Goal: Task Accomplishment & Management: Complete application form

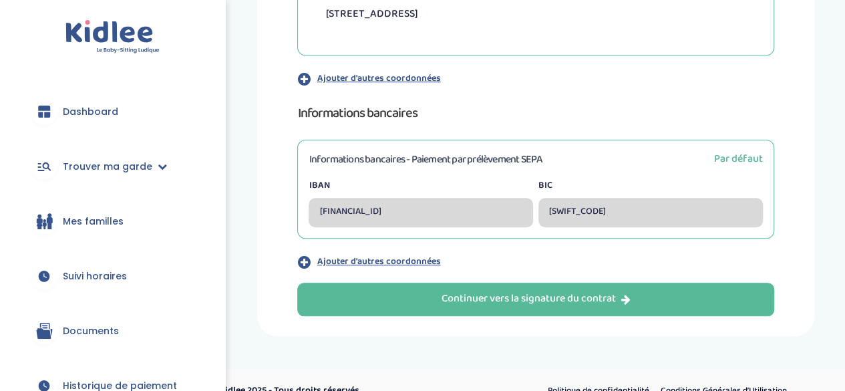
scroll to position [515, 0]
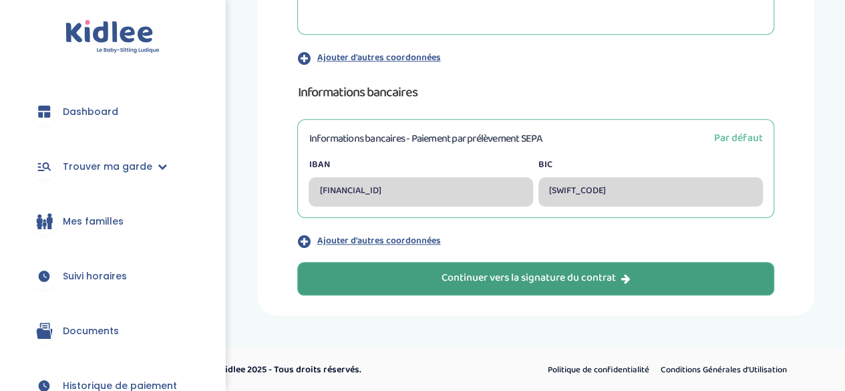
click at [555, 283] on div "Continuer vers la signature du contrat" at bounding box center [536, 278] width 189 height 15
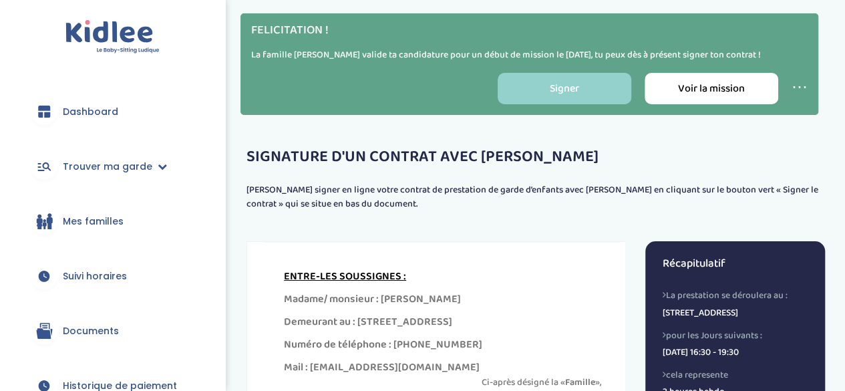
scroll to position [29, 0]
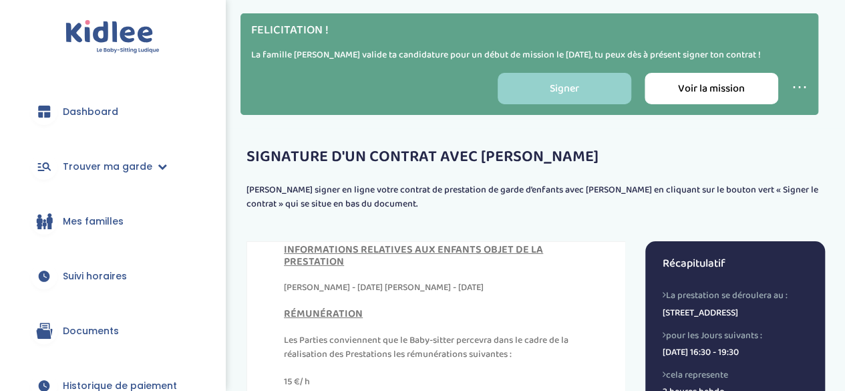
scroll to position [410, 0]
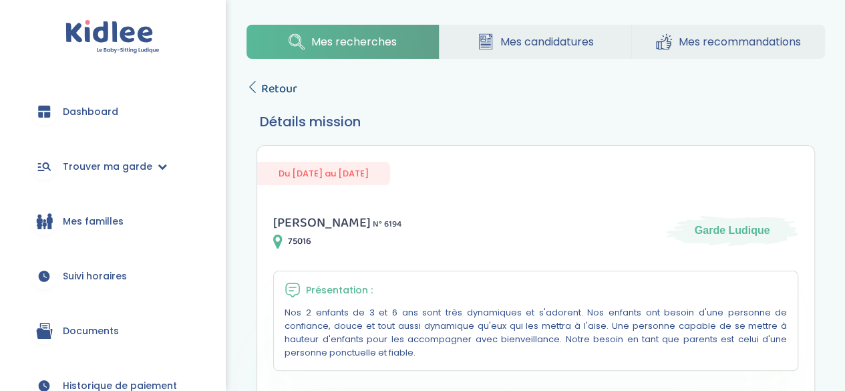
click at [279, 90] on span "Retour" at bounding box center [279, 89] width 36 height 19
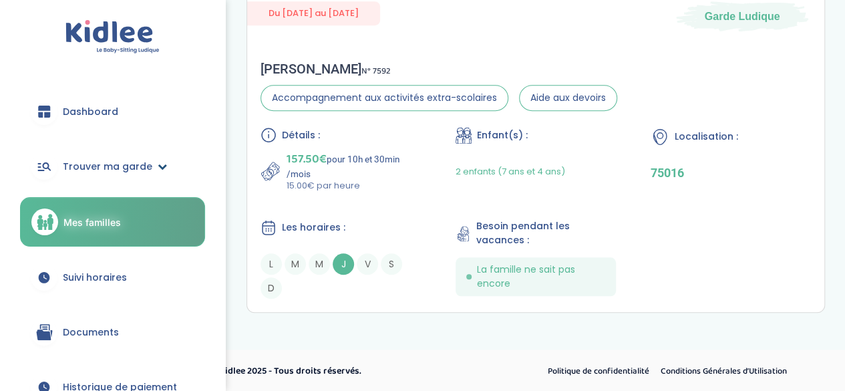
click at [78, 165] on span "Trouver ma garde" at bounding box center [108, 167] width 90 height 14
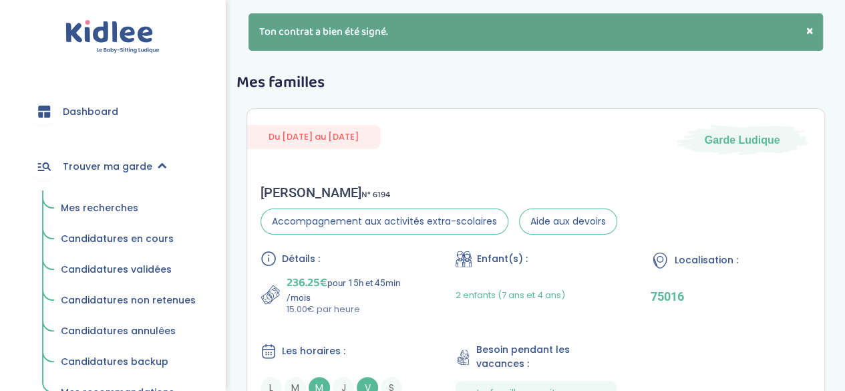
click at [86, 209] on span "Mes recherches" at bounding box center [100, 207] width 78 height 13
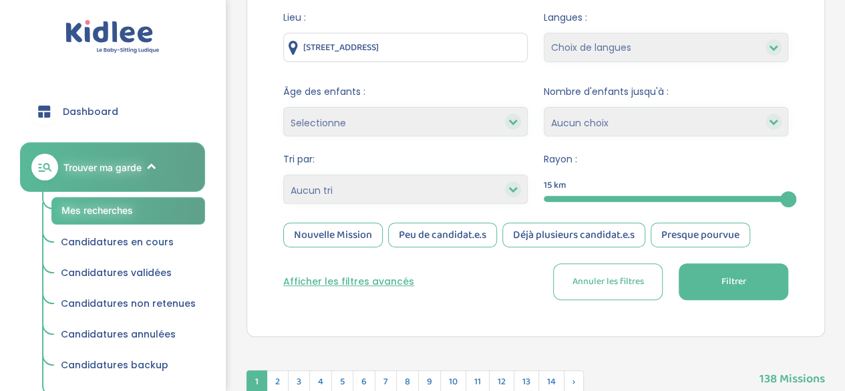
scroll to position [190, 0]
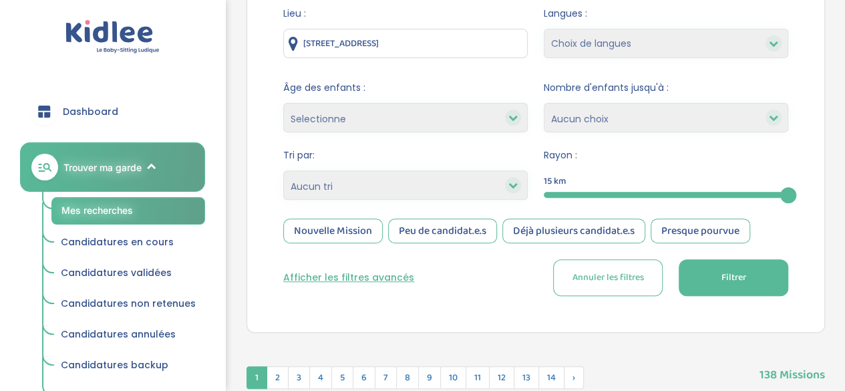
click at [330, 275] on button "Afficher les filtres avancés" at bounding box center [348, 278] width 131 height 14
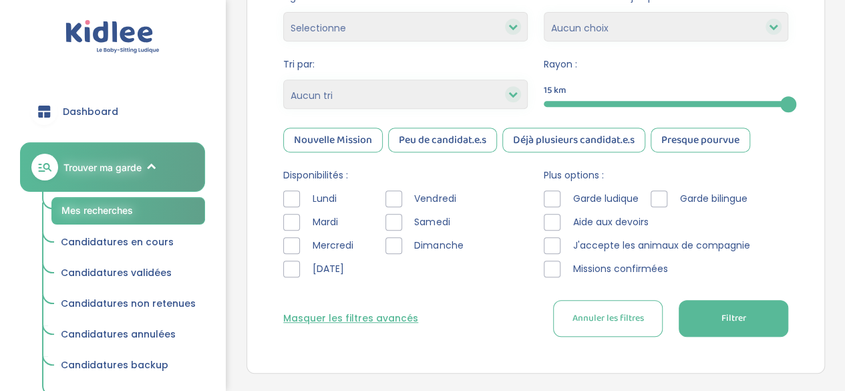
scroll to position [292, 0]
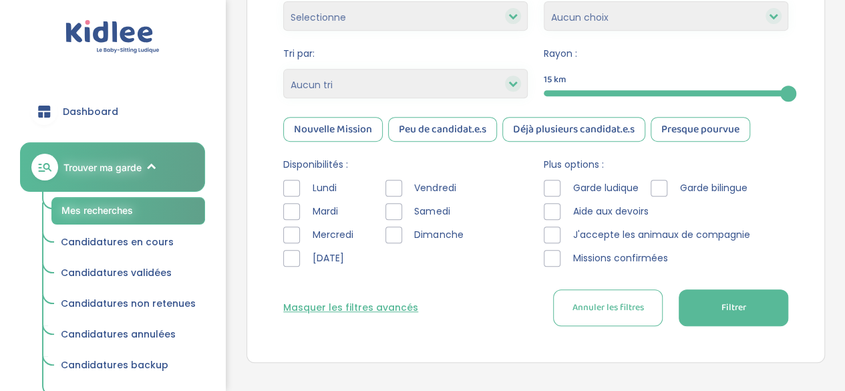
click at [295, 190] on div at bounding box center [291, 188] width 17 height 17
click at [388, 181] on div at bounding box center [394, 188] width 17 height 17
click at [659, 186] on div at bounding box center [659, 188] width 17 height 17
click at [703, 313] on button "Filtrer" at bounding box center [734, 307] width 110 height 37
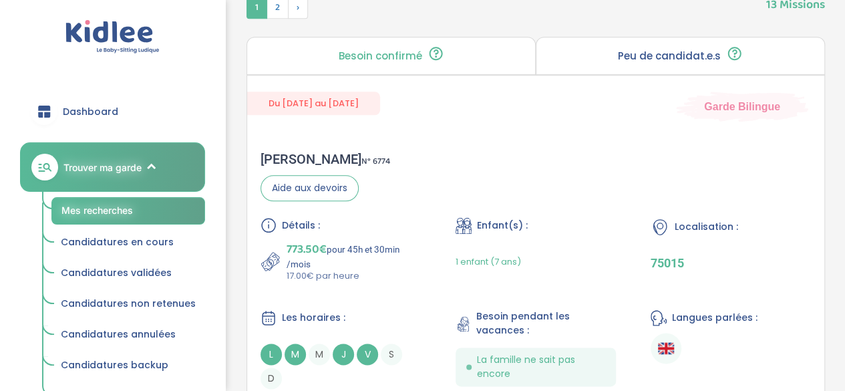
click at [703, 313] on span "Langues parlées :" at bounding box center [715, 318] width 86 height 14
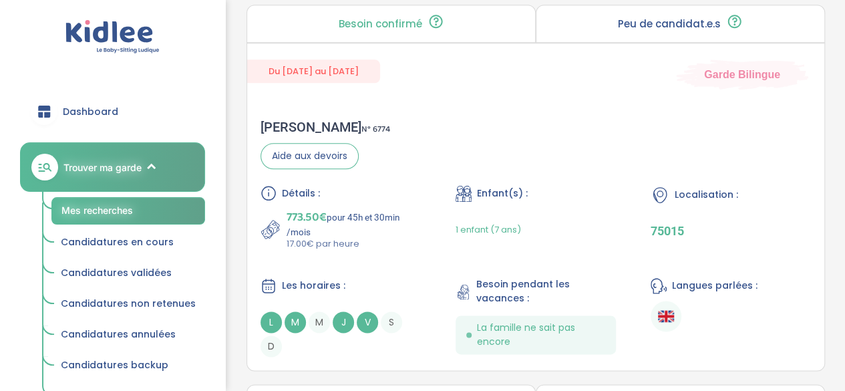
scroll to position [730, 0]
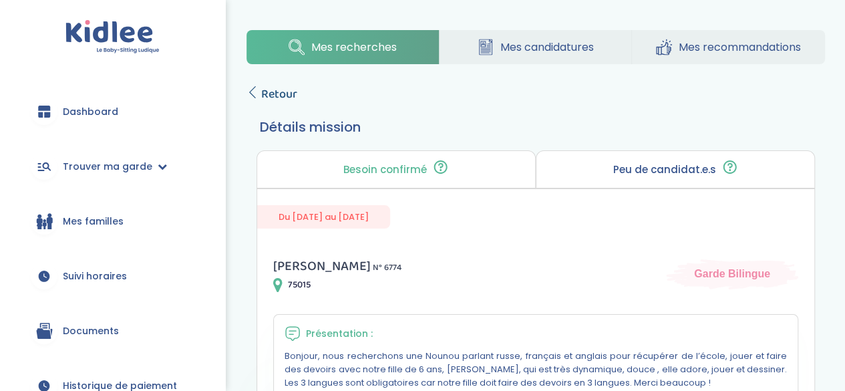
click at [252, 89] on icon at bounding box center [253, 92] width 12 height 12
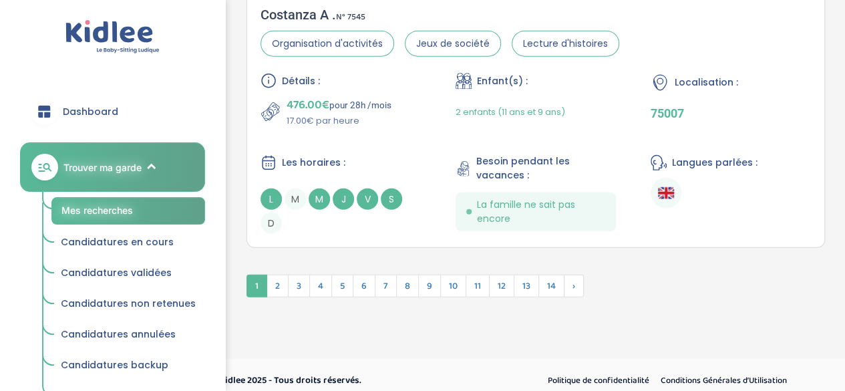
scroll to position [4134, 0]
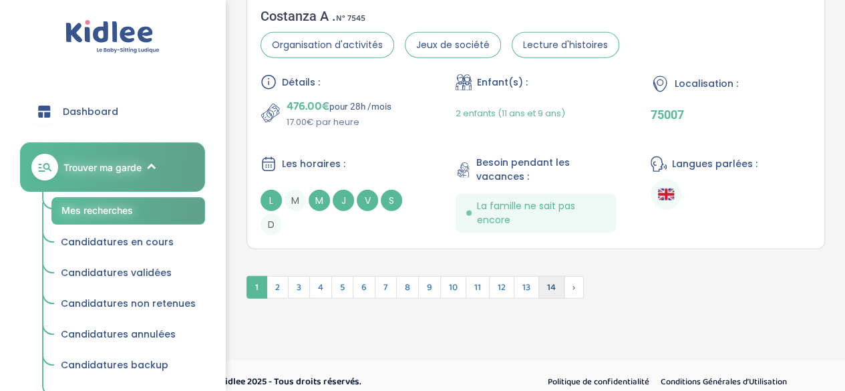
click at [545, 276] on span "14" at bounding box center [552, 287] width 26 height 23
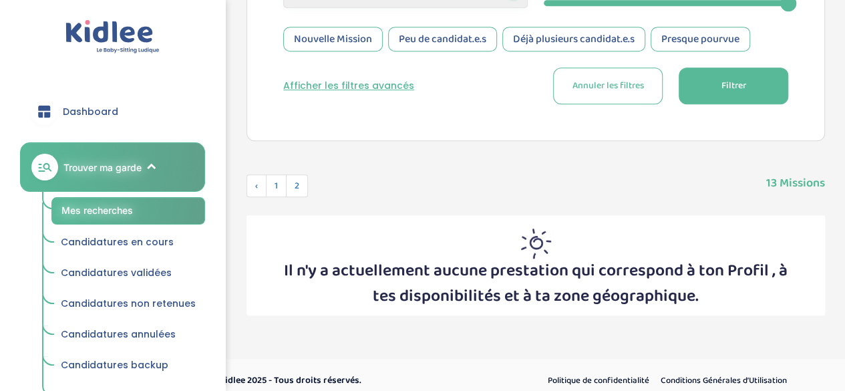
scroll to position [392, 0]
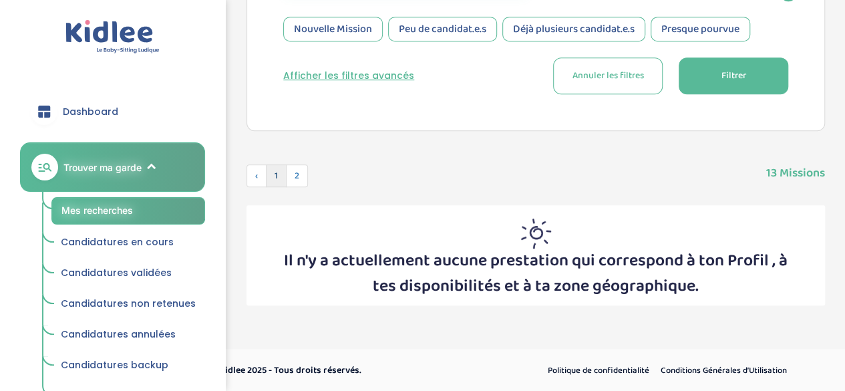
click at [279, 177] on span "1" at bounding box center [276, 175] width 21 height 23
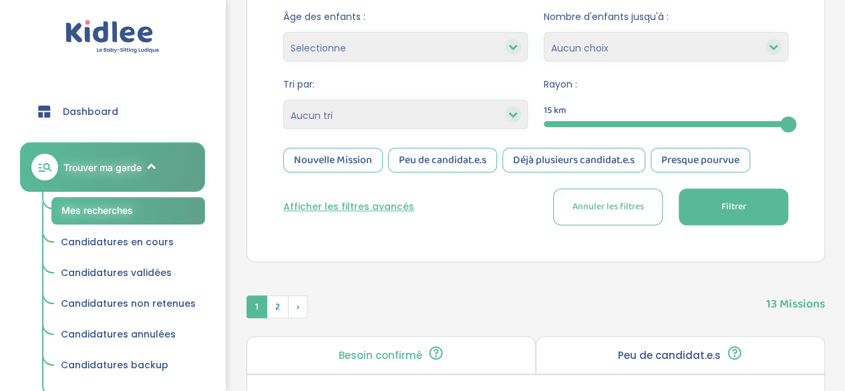
scroll to position [261, 0]
click at [373, 208] on button "Afficher les filtres avancés" at bounding box center [348, 207] width 131 height 14
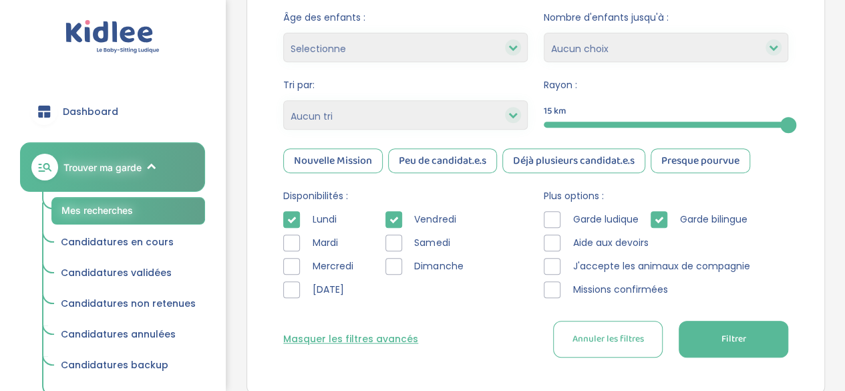
scroll to position [5, 0]
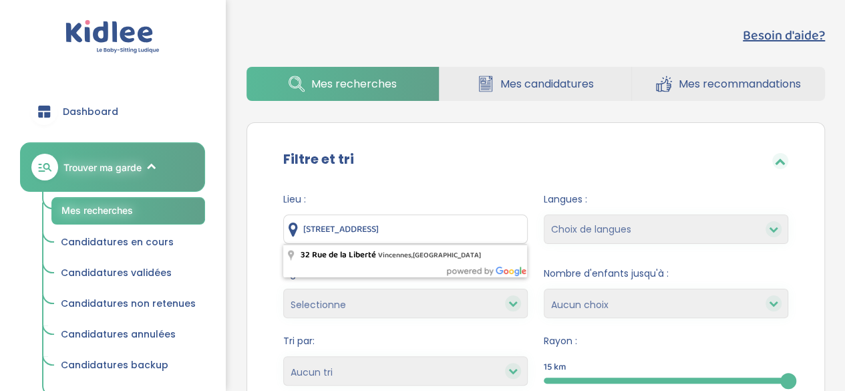
drag, startPoint x: 491, startPoint y: 228, endPoint x: 228, endPoint y: 229, distance: 262.6
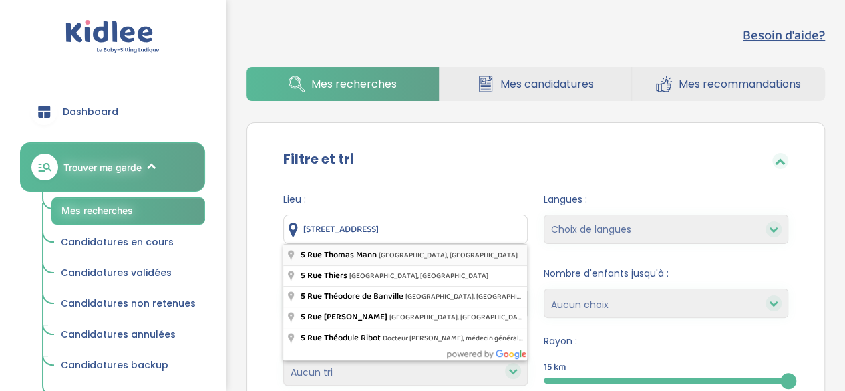
type input "5 Rue Thomas Mann, Paris, France"
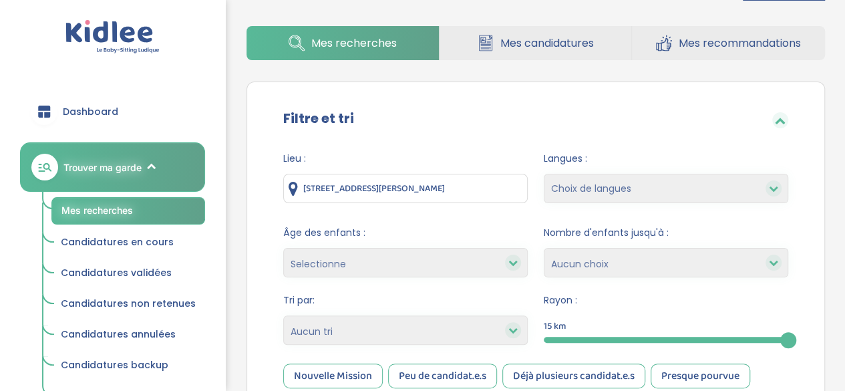
scroll to position [317, 0]
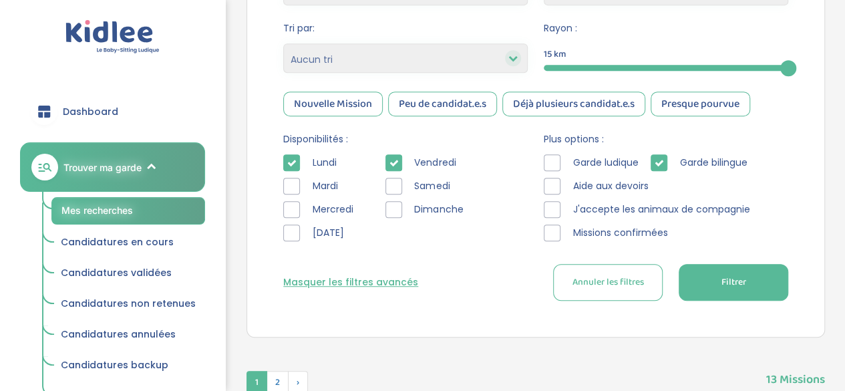
click at [723, 283] on span "Filtrer" at bounding box center [733, 282] width 25 height 14
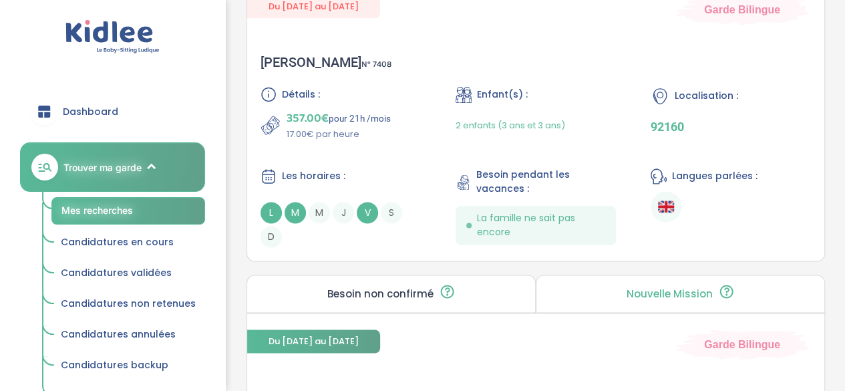
scroll to position [3429, 0]
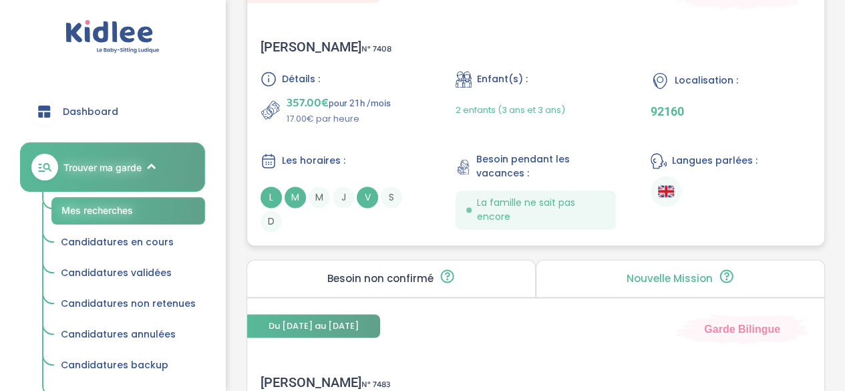
click at [528, 122] on div "2 enfants (3 ans et 3 ans)" at bounding box center [511, 109] width 110 height 31
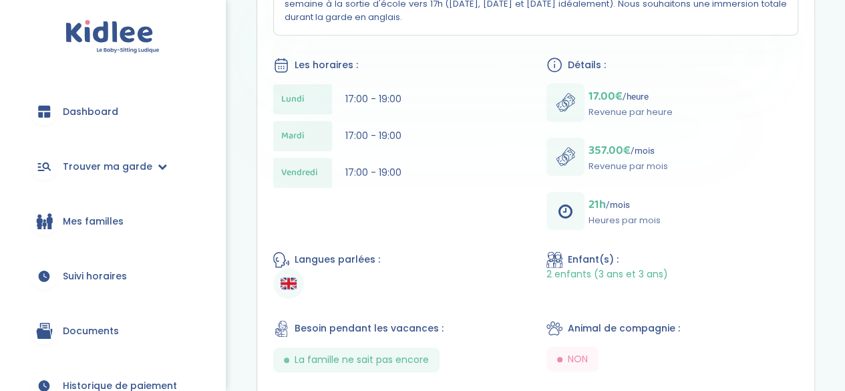
scroll to position [361, 0]
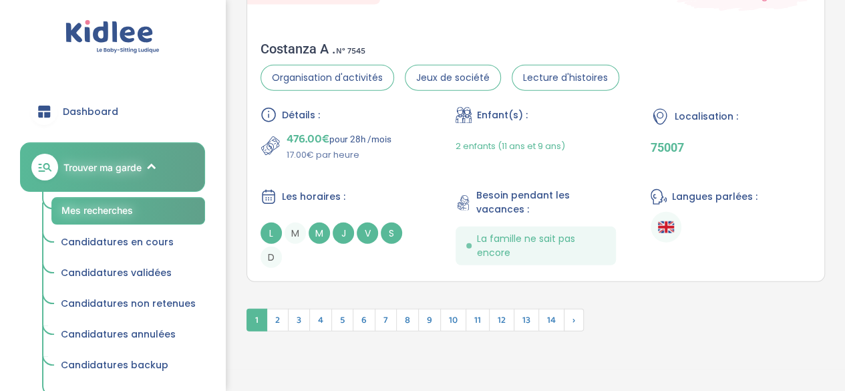
scroll to position [4136, 0]
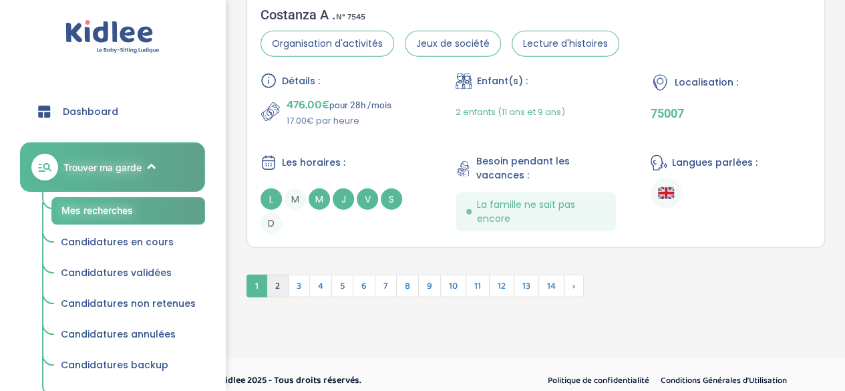
click at [278, 281] on span "2" at bounding box center [278, 286] width 22 height 23
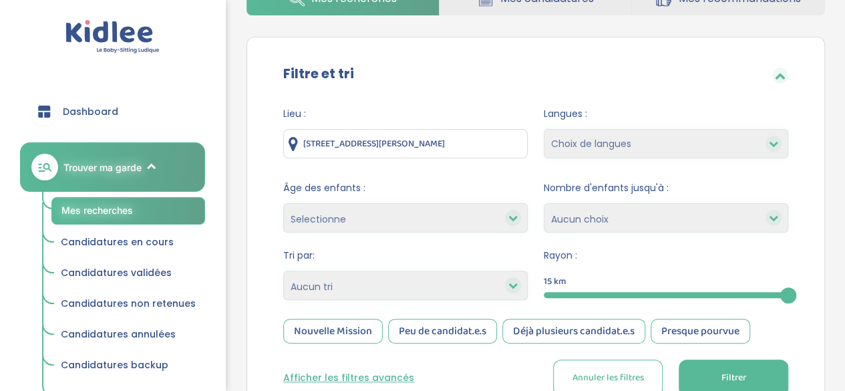
scroll to position [0, 0]
